Goal: Information Seeking & Learning: Learn about a topic

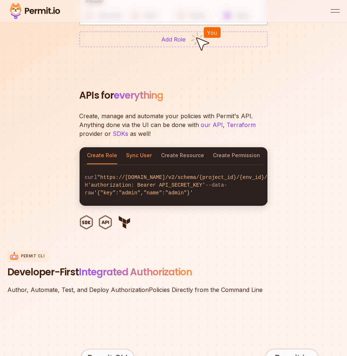
click at [137, 159] on button "Sync User" at bounding box center [139, 155] width 26 height 17
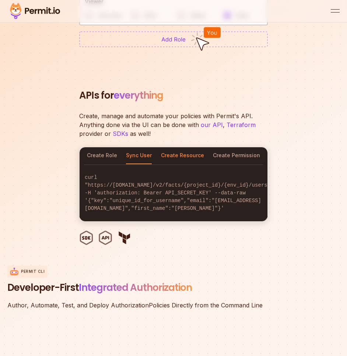
click at [187, 156] on button "Create Resource" at bounding box center [182, 155] width 43 height 17
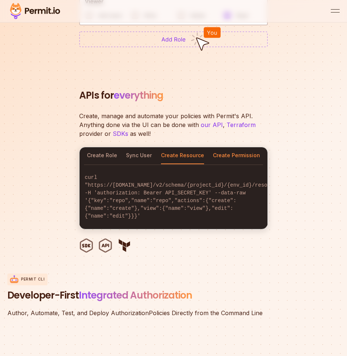
click at [240, 156] on button "Create Permission" at bounding box center [236, 155] width 47 height 17
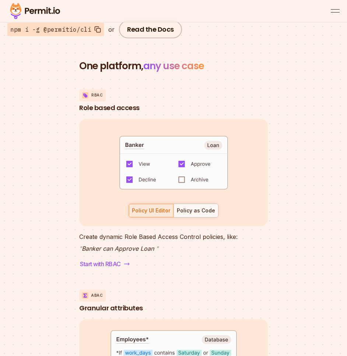
scroll to position [1888, 0]
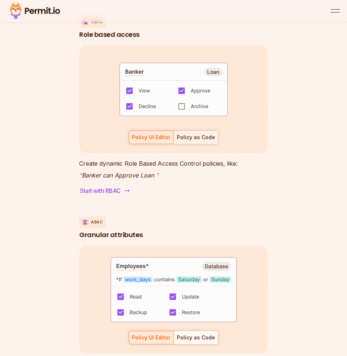
click at [201, 141] on div "Policy as Code" at bounding box center [196, 137] width 38 height 7
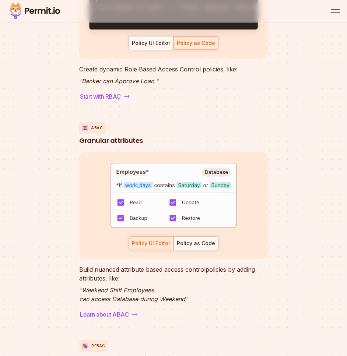
scroll to position [2098, 0]
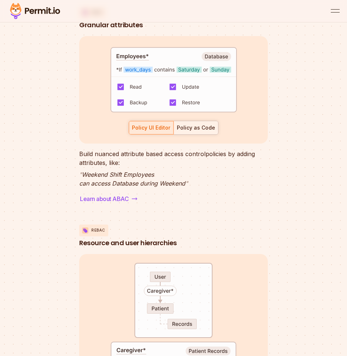
click at [203, 131] on div "Policy as Code" at bounding box center [196, 127] width 38 height 7
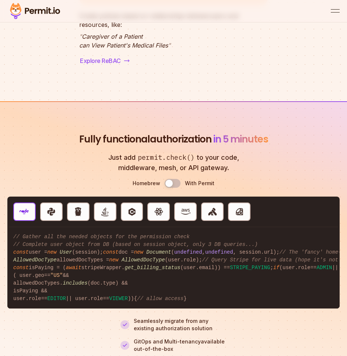
scroll to position [2602, 0]
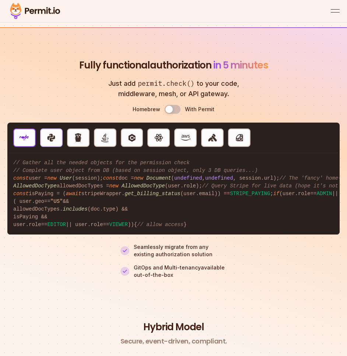
click at [52, 142] on img "button" at bounding box center [51, 138] width 10 height 10
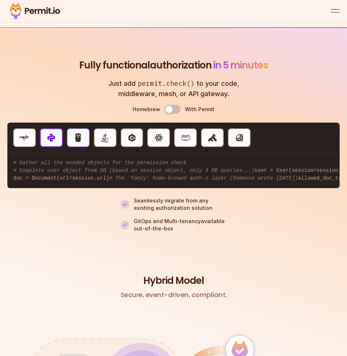
click at [77, 142] on img "button" at bounding box center [78, 138] width 10 height 10
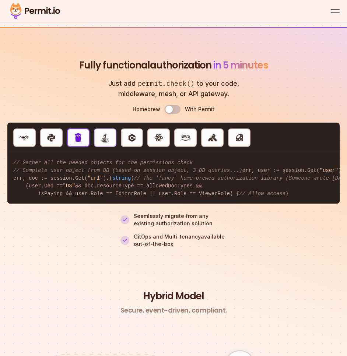
click at [116, 147] on button "Java" at bounding box center [105, 137] width 22 height 18
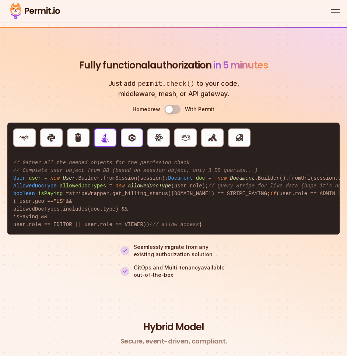
click at [133, 142] on img "button" at bounding box center [132, 138] width 10 height 10
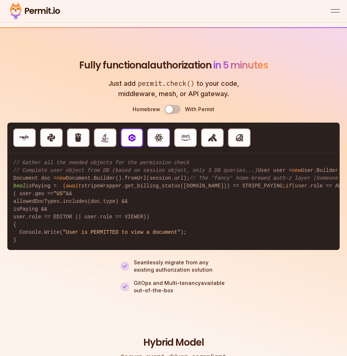
click at [161, 142] on img "button" at bounding box center [159, 138] width 10 height 10
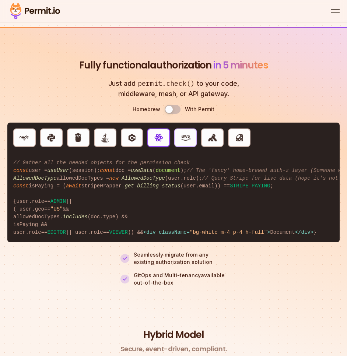
click at [183, 142] on img "button" at bounding box center [186, 138] width 10 height 10
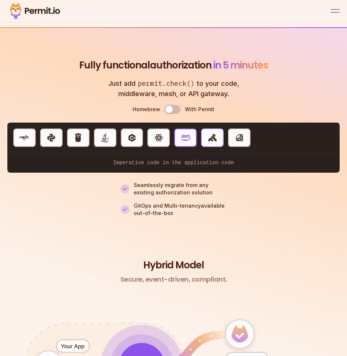
click at [216, 142] on img "button" at bounding box center [213, 138] width 10 height 10
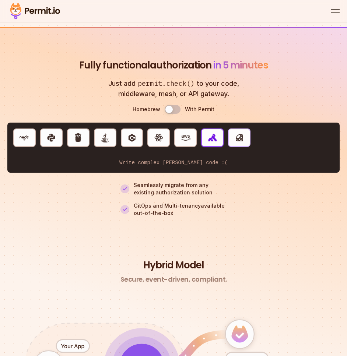
click at [250, 147] on button "Ruby" at bounding box center [239, 137] width 22 height 18
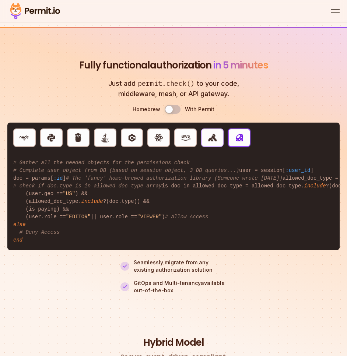
click at [213, 142] on img "button" at bounding box center [213, 138] width 10 height 10
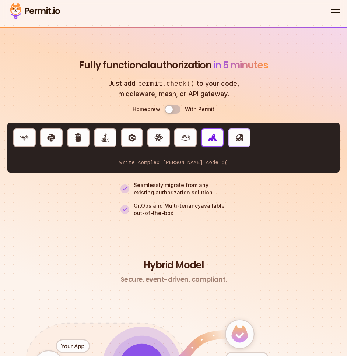
click at [235, 142] on img "button" at bounding box center [240, 138] width 10 height 10
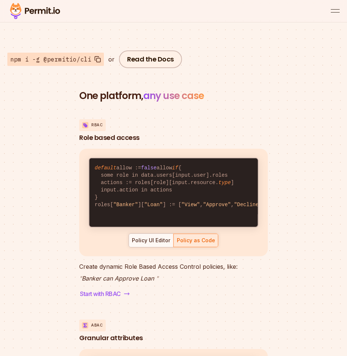
scroll to position [1797, 0]
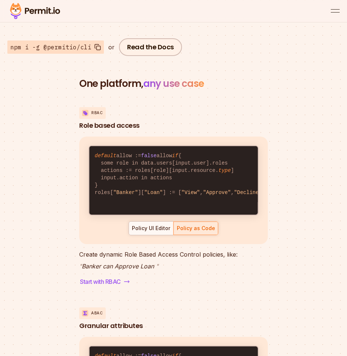
click at [96, 116] on p "RBAC" at bounding box center [96, 113] width 11 height 6
